Goal: Information Seeking & Learning: Learn about a topic

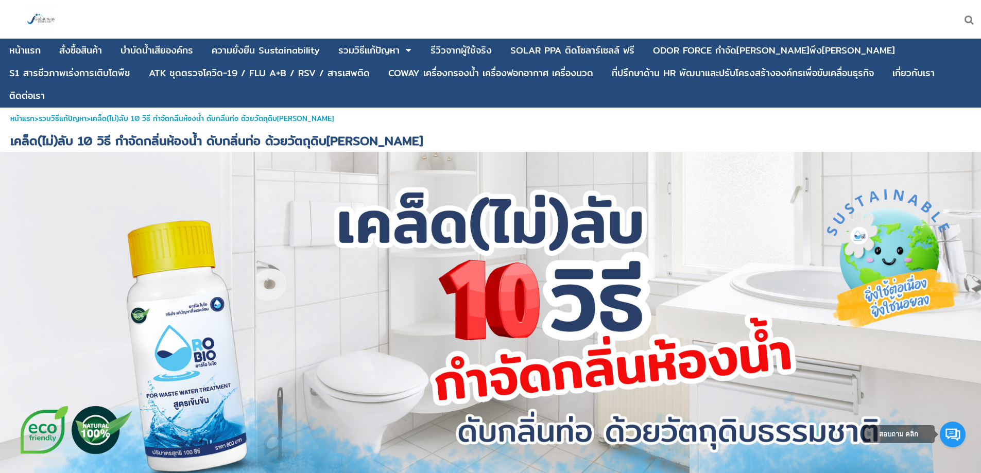
click at [446, 167] on div at bounding box center [490, 320] width 981 height 336
drag, startPoint x: 331, startPoint y: 194, endPoint x: 459, endPoint y: 209, distance: 129.1
click at [459, 209] on div at bounding box center [490, 320] width 981 height 336
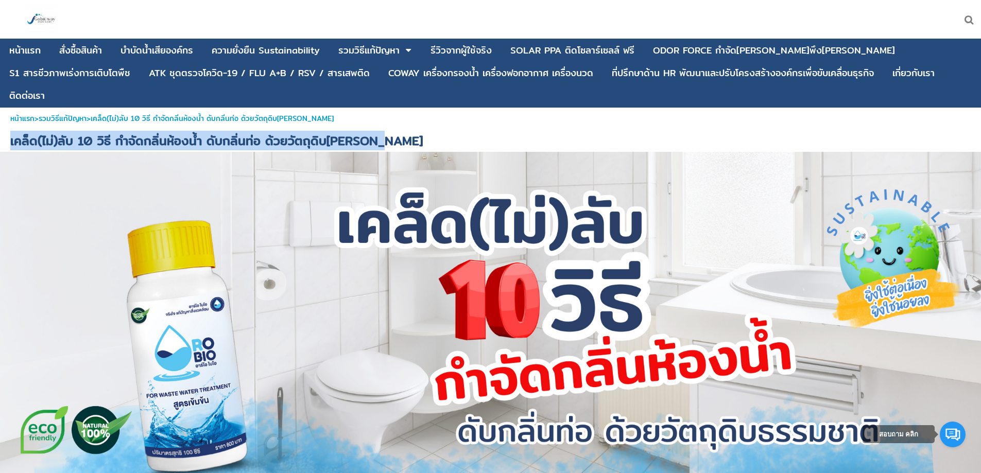
drag, startPoint x: 0, startPoint y: 114, endPoint x: 424, endPoint y: 112, distance: 424.5
click at [424, 129] on h1 "เคล็ด(ไม่)ลับ 10 วิธี กำจัดกลิ่นห้องน้ำ ดับกลิ่นท่อ ด้วยวัตถุดิบ[PERSON_NAME]" at bounding box center [490, 140] width 981 height 23
copy span "เคล็ด(ไม่)ลับ 10 วิธี กำจัดกลิ่นห้องน้ำ ดับกลิ่นท่อ ด้วยวัตถุดิบ[PERSON_NAME]"
click at [45, 20] on img at bounding box center [41, 19] width 31 height 31
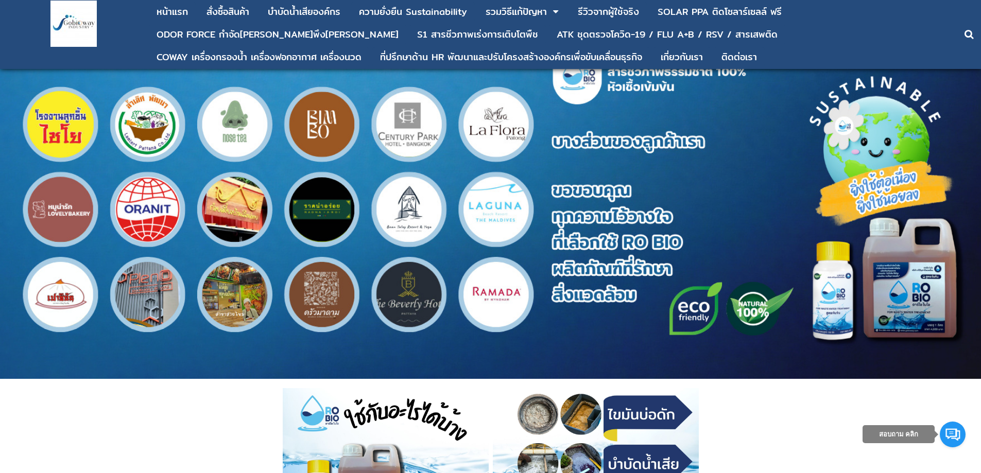
scroll to position [1442, 0]
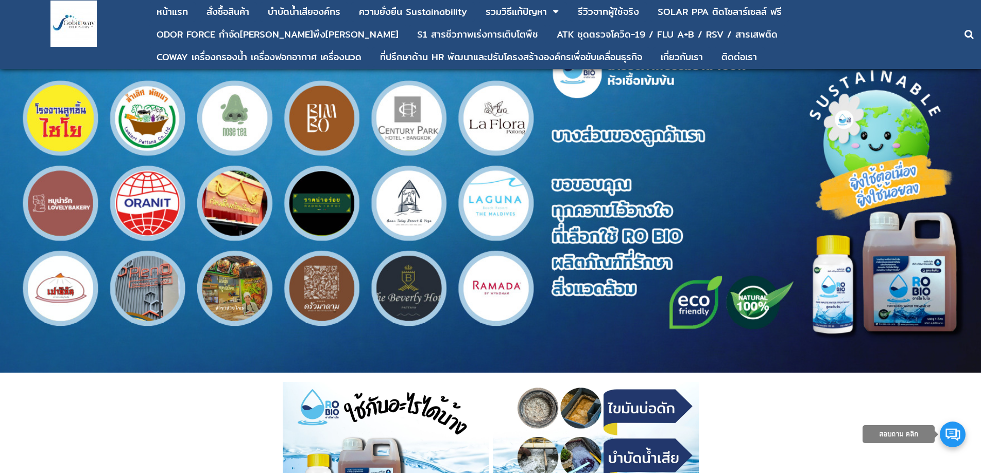
click at [958, 433] on link at bounding box center [953, 435] width 26 height 26
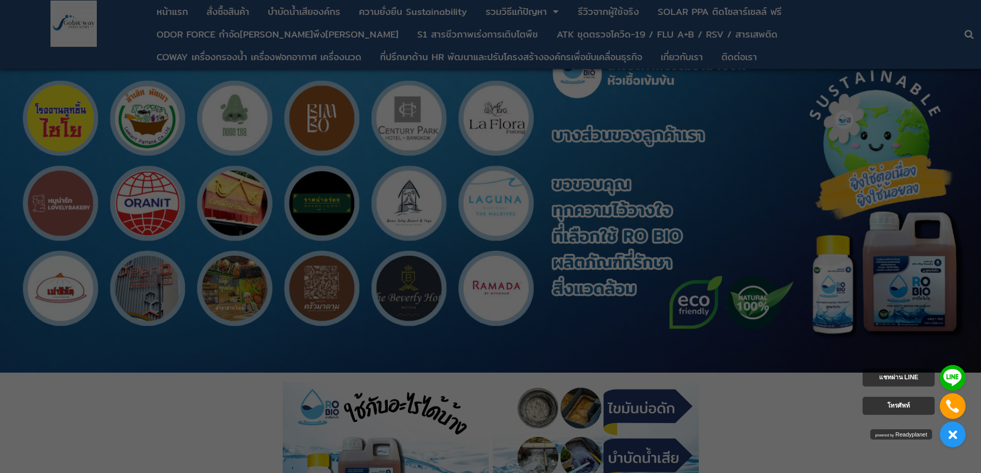
click at [823, 345] on div at bounding box center [490, 236] width 981 height 473
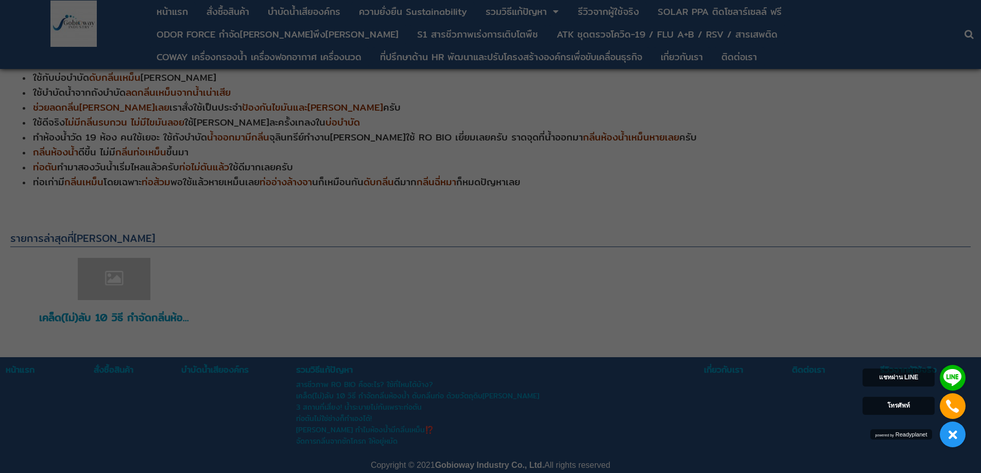
scroll to position [6191, 0]
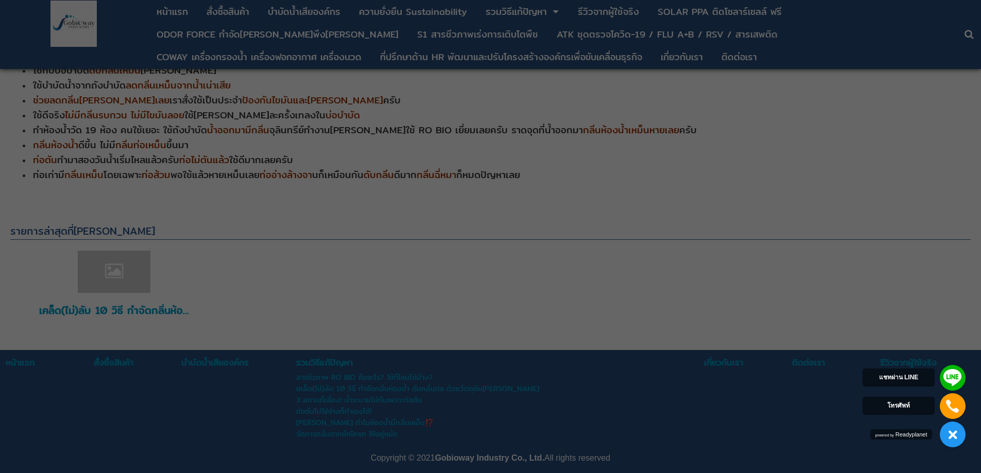
click at [599, 353] on div at bounding box center [490, 236] width 981 height 473
click at [492, 294] on div at bounding box center [490, 236] width 981 height 473
click at [360, 128] on div at bounding box center [490, 236] width 981 height 473
click at [954, 432] on link at bounding box center [953, 435] width 26 height 26
